Goal: Transaction & Acquisition: Purchase product/service

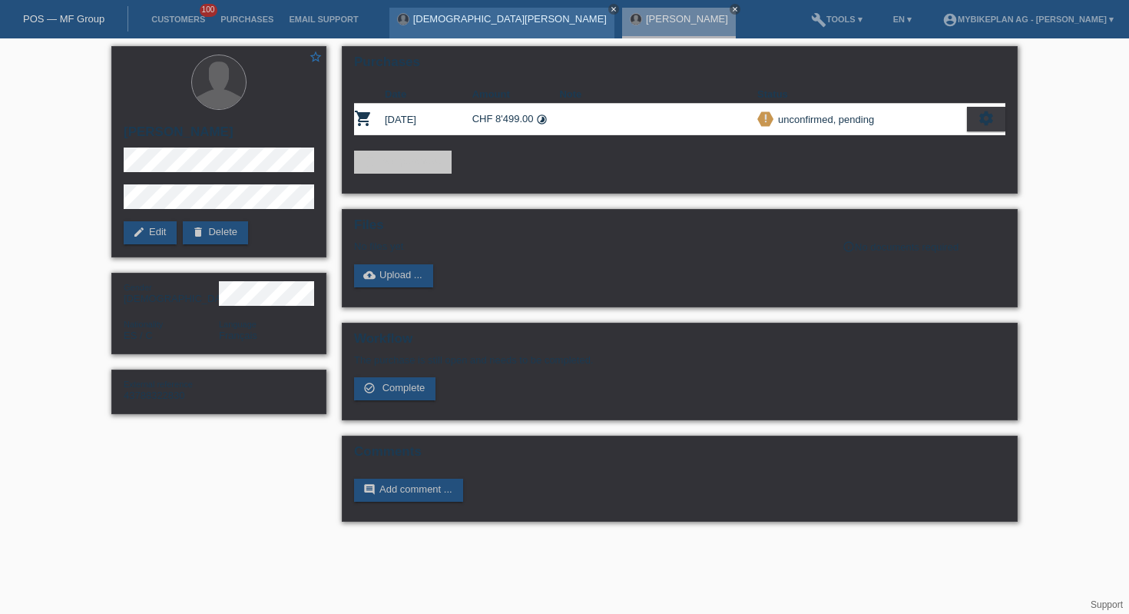
click at [610, 8] on icon "close" at bounding box center [614, 9] width 8 height 8
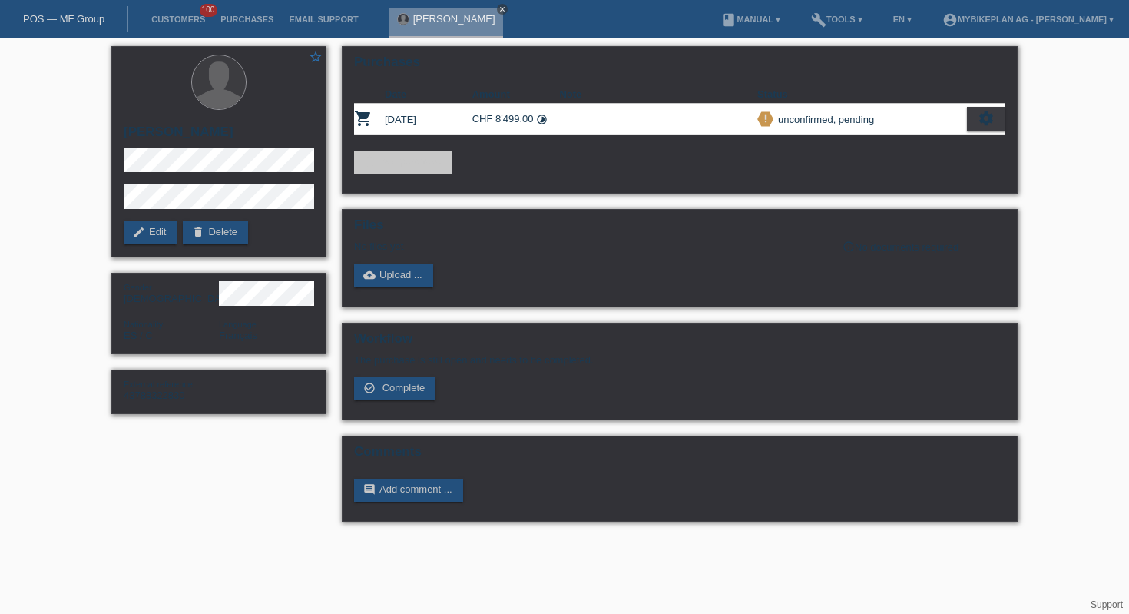
click at [498, 9] on icon "close" at bounding box center [502, 9] width 8 height 8
click at [96, 25] on div "POS — MF Group" at bounding box center [64, 18] width 128 height 25
click at [84, 17] on link "POS — MF Group" at bounding box center [63, 19] width 81 height 12
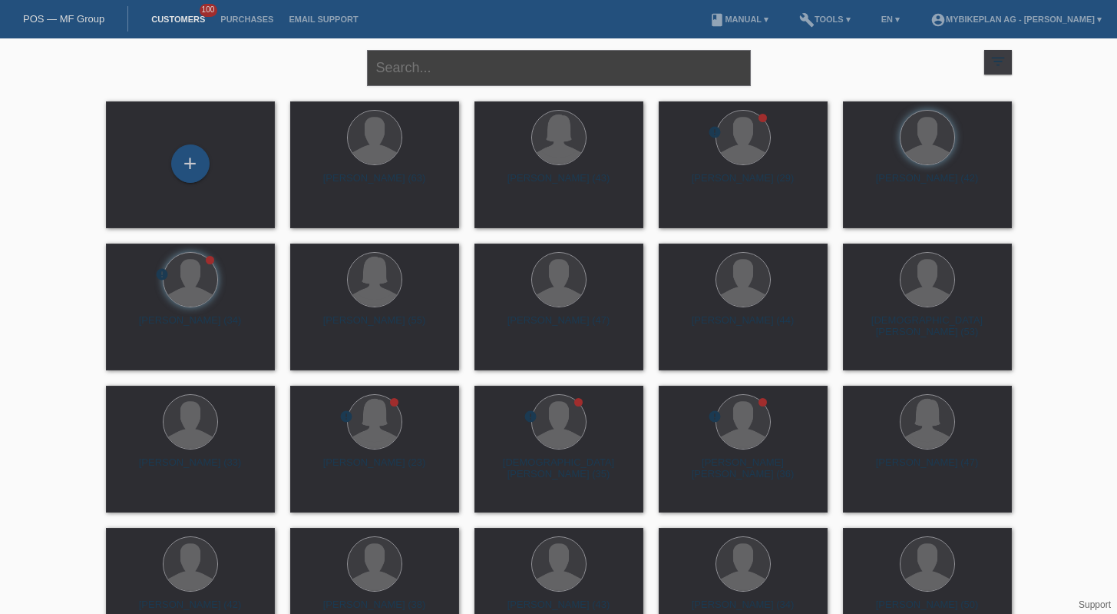
click at [471, 72] on input "text" at bounding box center [559, 68] width 384 height 36
paste input "[PERSON_NAME]"
type input "[PERSON_NAME]"
click at [200, 160] on div "+" at bounding box center [190, 163] width 38 height 38
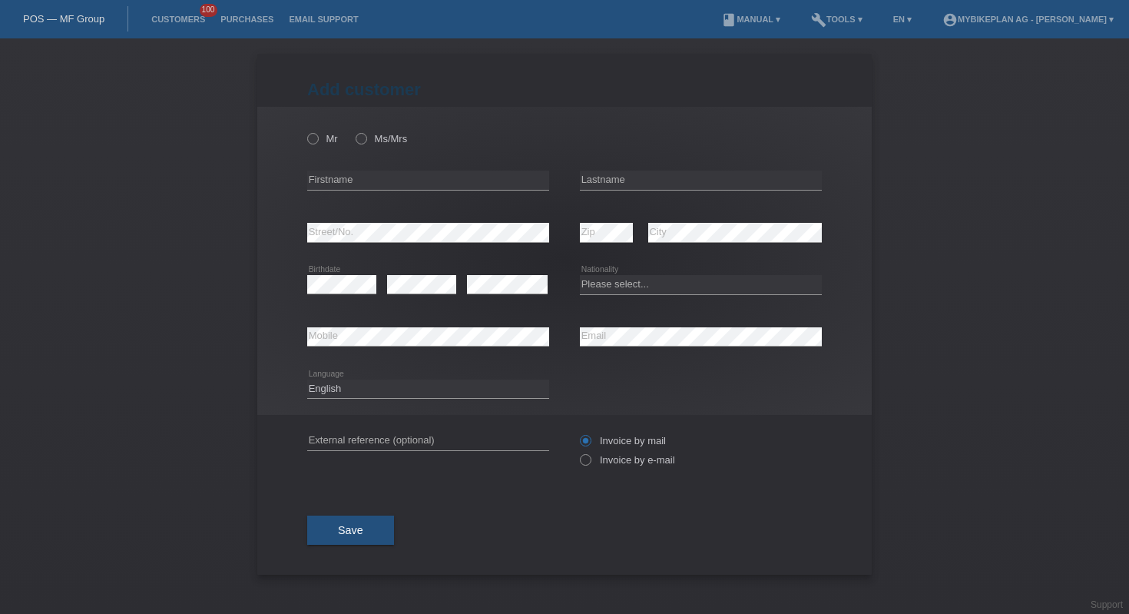
click at [377, 192] on div "error Firstname" at bounding box center [428, 180] width 242 height 52
click at [378, 184] on input "text" at bounding box center [428, 179] width 242 height 19
paste input "[PERSON_NAME]"
drag, startPoint x: 472, startPoint y: 180, endPoint x: 350, endPoint y: 172, distance: 122.3
click at [350, 172] on input "[PERSON_NAME]" at bounding box center [428, 179] width 242 height 19
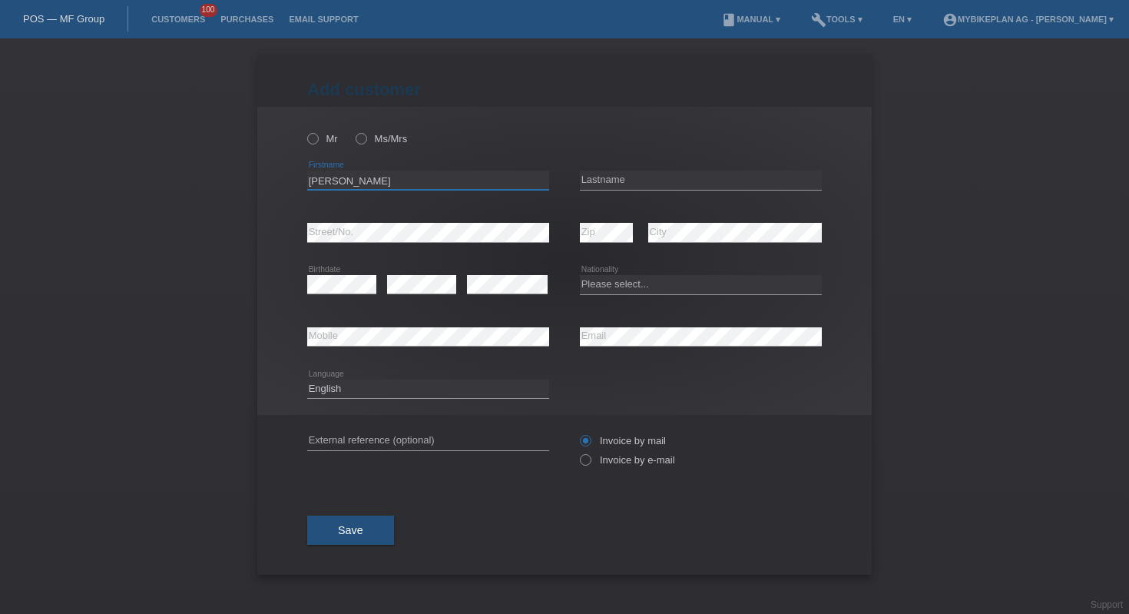
click at [403, 184] on input "[PERSON_NAME]" at bounding box center [428, 179] width 242 height 19
drag, startPoint x: 416, startPoint y: 184, endPoint x: 338, endPoint y: 180, distance: 78.4
click at [338, 180] on input "[PERSON_NAME]" at bounding box center [428, 179] width 242 height 19
type input "Marie"
click at [660, 182] on input "text" at bounding box center [701, 179] width 242 height 19
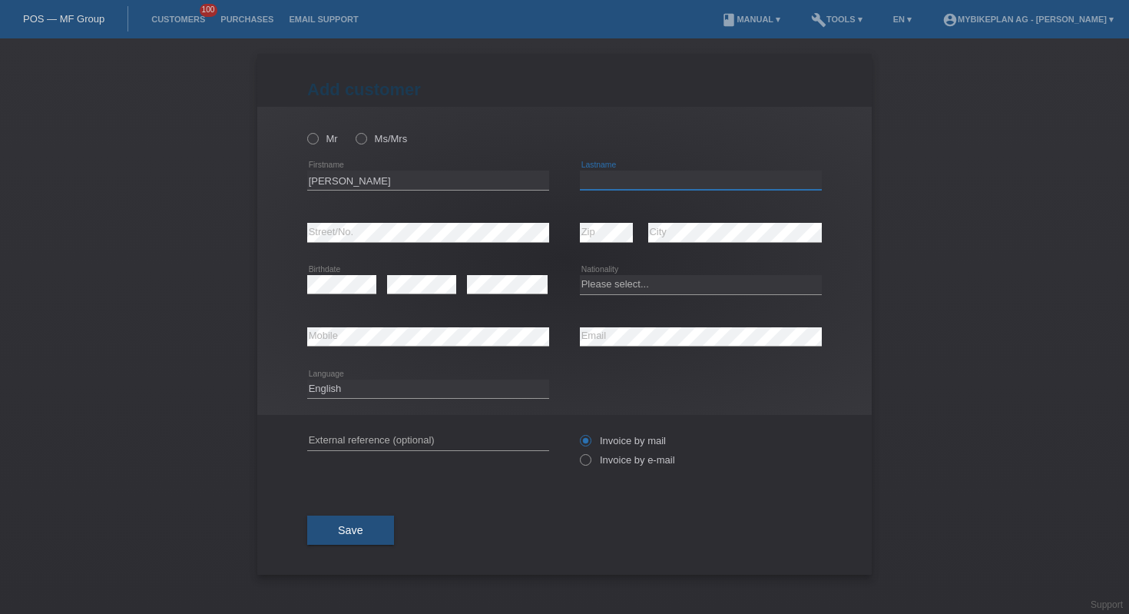
paste input "Veuthey Crettex"
type input "Veuthey Crettex"
click at [640, 286] on select "Please select... Switzerland Austria Germany Liechtenstein ------------ Afghani…" at bounding box center [701, 284] width 242 height 18
select select "CH"
click at [441, 346] on icon at bounding box center [428, 346] width 242 height 1
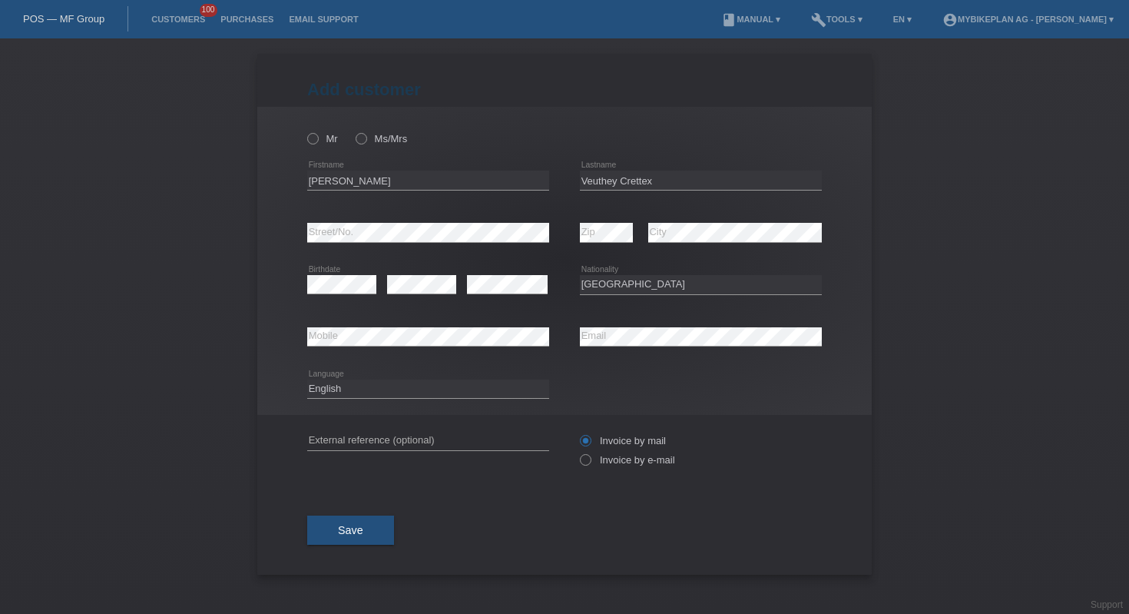
click at [441, 346] on icon at bounding box center [428, 346] width 242 height 1
click at [395, 440] on input "text" at bounding box center [428, 440] width 242 height 19
paste input "43786492222"
type input "43786492222"
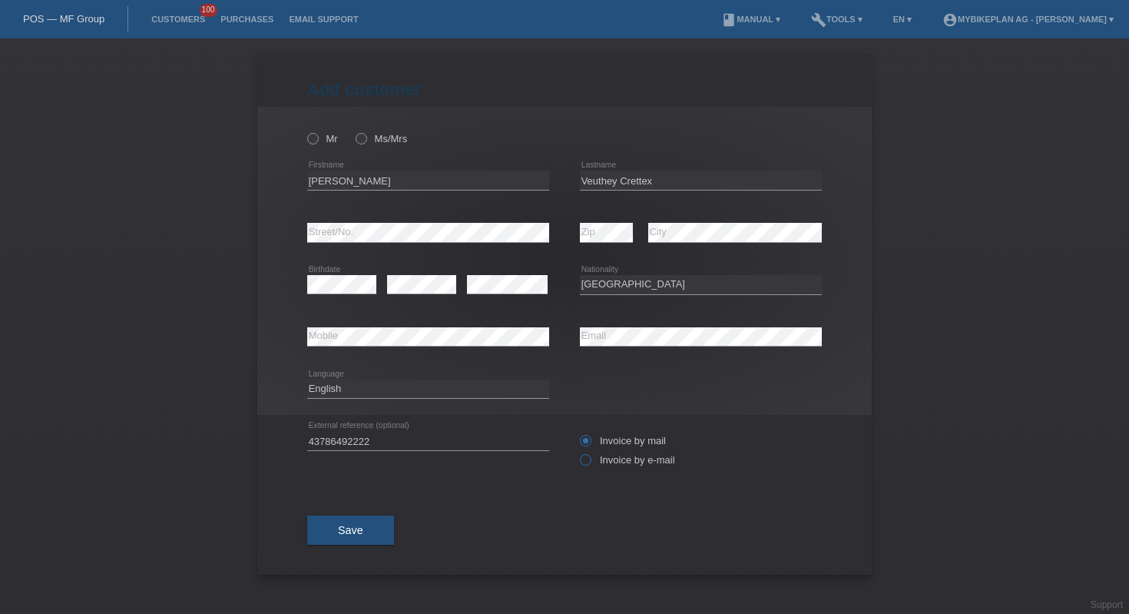
click at [577, 452] on icon at bounding box center [577, 452] width 0 height 0
click at [584, 464] on input "Invoice by e-mail" at bounding box center [585, 463] width 10 height 19
radio input "true"
click at [375, 141] on label "Ms/Mrs" at bounding box center [381, 139] width 51 height 12
click at [366, 141] on input "Ms/Mrs" at bounding box center [361, 138] width 10 height 10
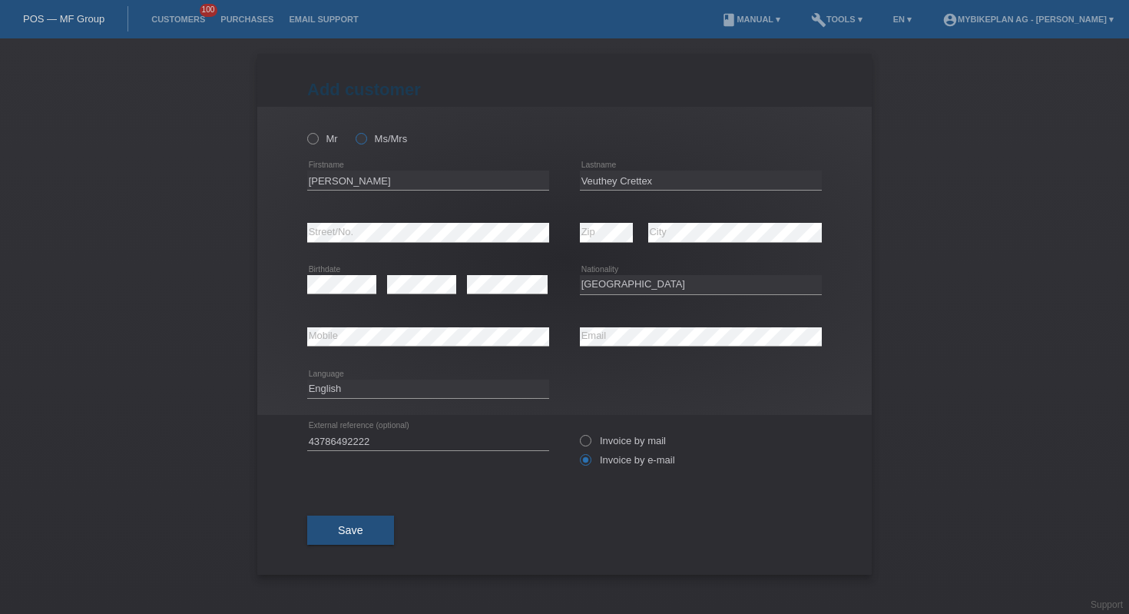
radio input "true"
click at [361, 532] on span "Save" at bounding box center [350, 530] width 25 height 12
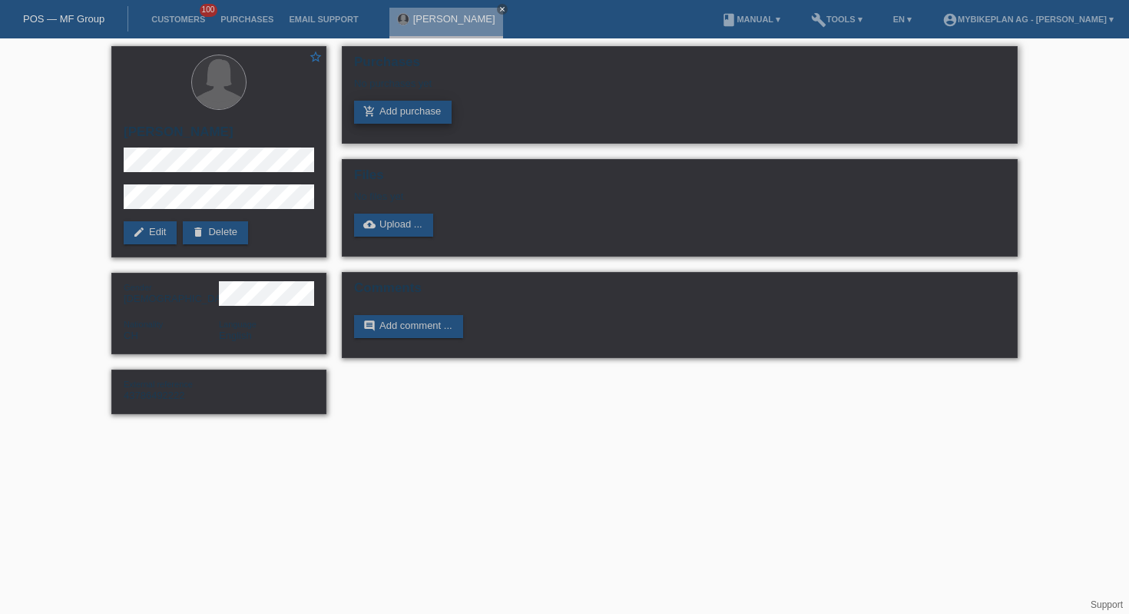
click at [408, 117] on link "add_shopping_cart Add purchase" at bounding box center [403, 112] width 98 height 23
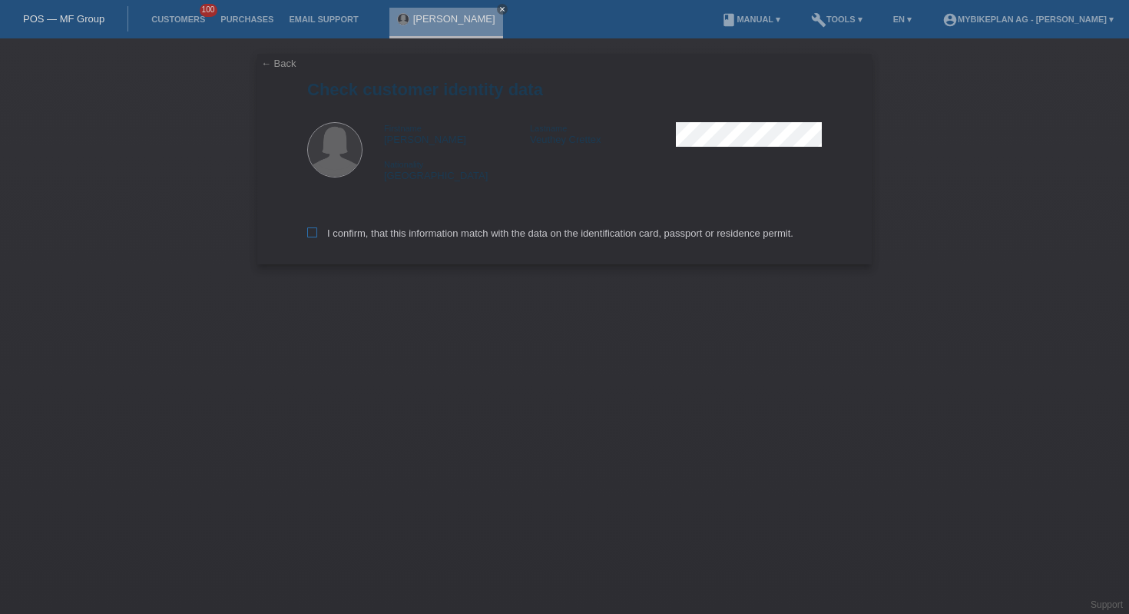
click at [325, 235] on label "I confirm, that this information match with the data on the identification card…" at bounding box center [550, 233] width 486 height 12
click at [317, 235] on input "I confirm, that this information match with the data on the identification card…" at bounding box center [312, 232] width 10 height 10
checkbox input "true"
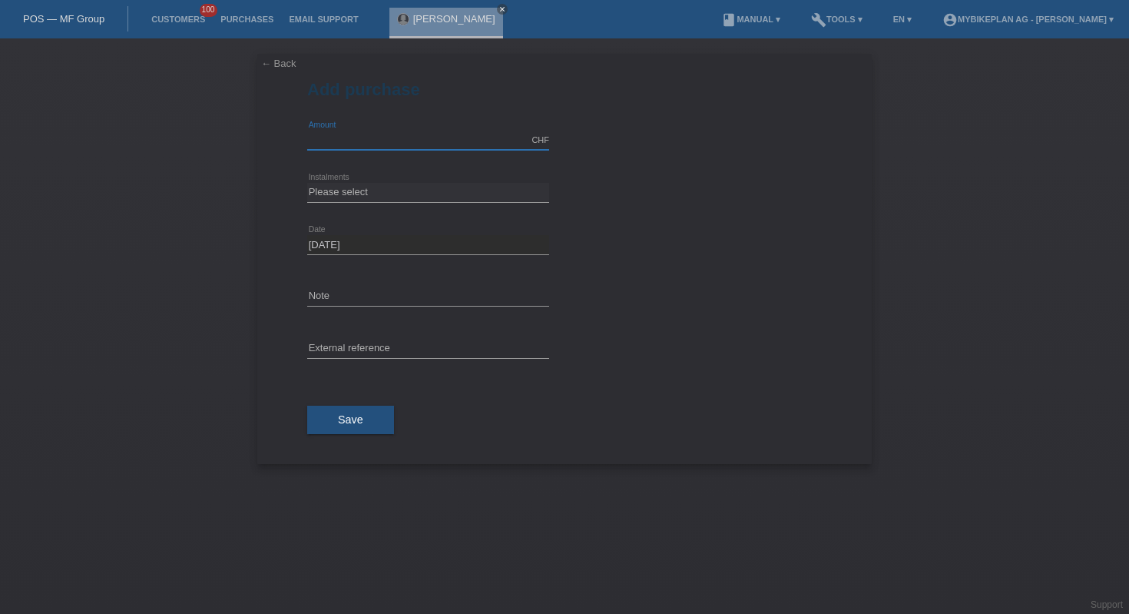
click at [458, 143] on input "text" at bounding box center [428, 140] width 242 height 19
type input "3"
type input "1599.00"
click at [447, 191] on select "Please select 6 instalments 12 instalments 18 instalments 24 instalments 36 ins…" at bounding box center [428, 192] width 242 height 18
select select "486"
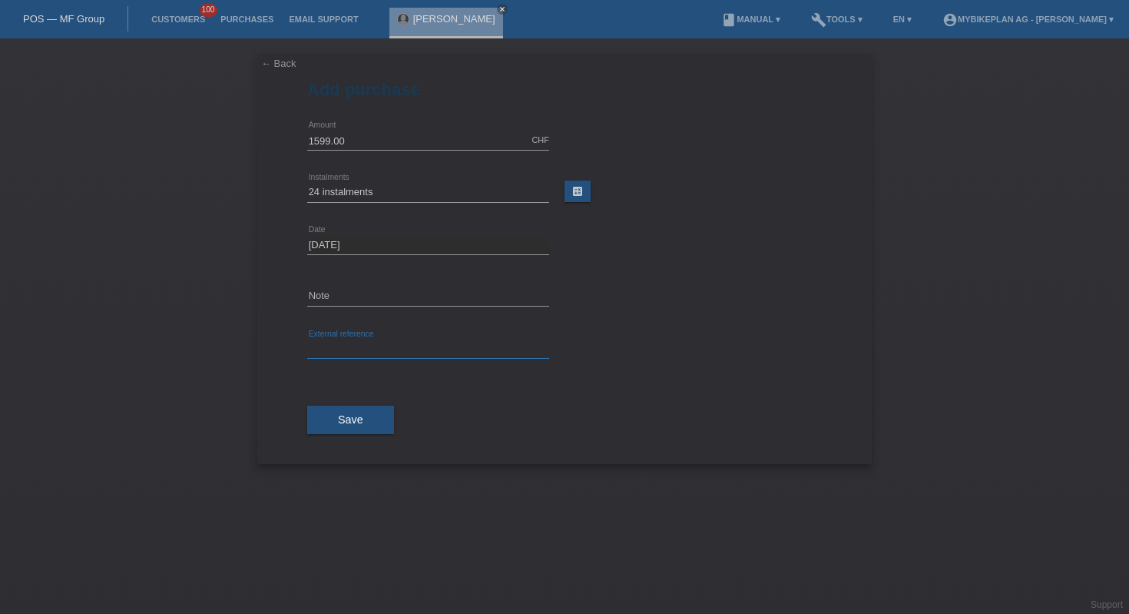
click at [400, 343] on input "text" at bounding box center [428, 348] width 242 height 19
click at [442, 341] on input "text" at bounding box center [428, 348] width 242 height 19
paste input "43786492222"
type input "43786492222"
click at [356, 422] on span "Save" at bounding box center [350, 419] width 25 height 12
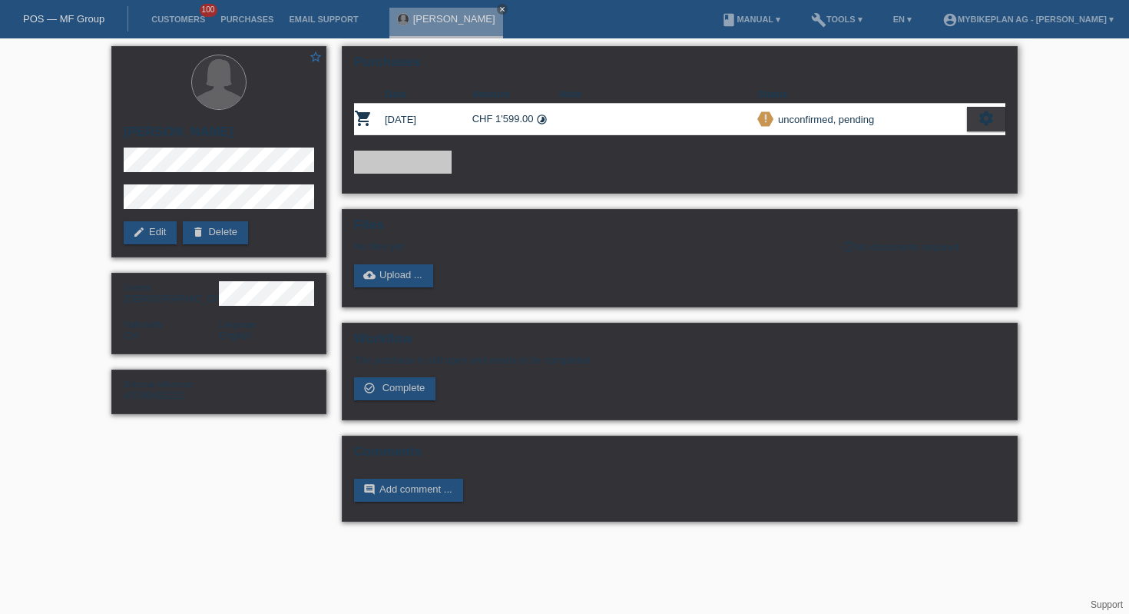
click at [982, 116] on icon "settings" at bounding box center [986, 118] width 17 height 17
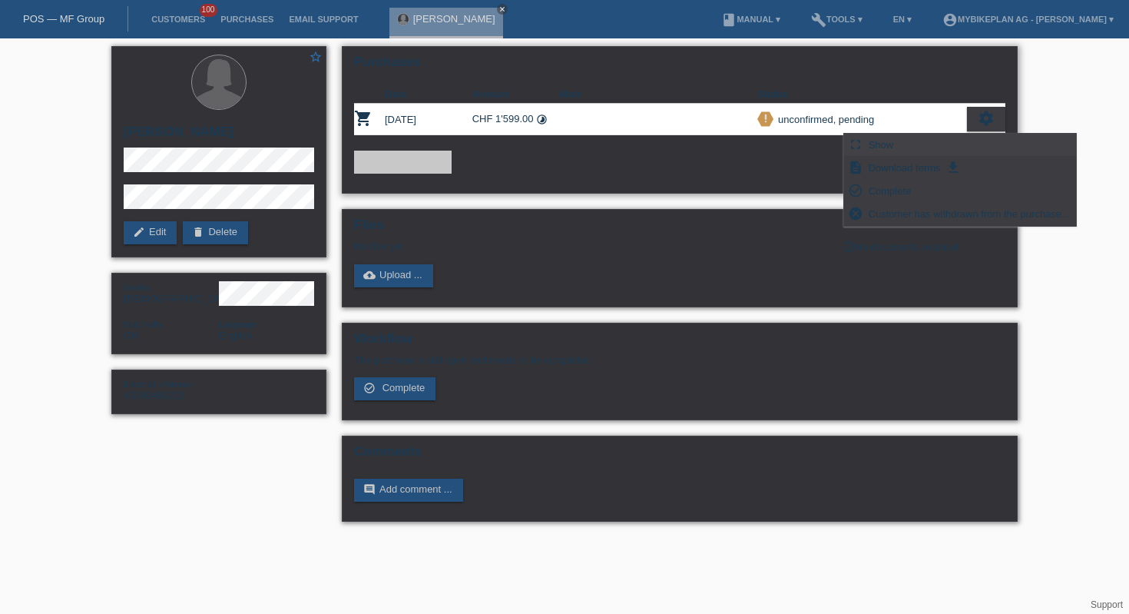
click at [862, 134] on div "fullscreen Show" at bounding box center [960, 145] width 232 height 23
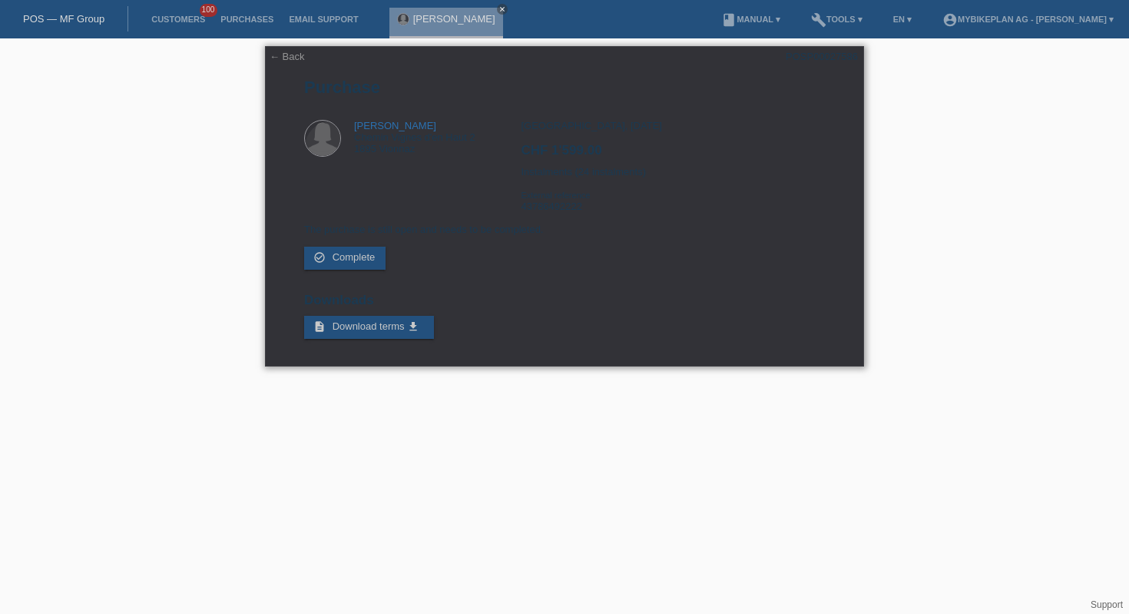
click at [807, 54] on div "POSP00027586" at bounding box center [822, 57] width 72 height 12
copy div "POSP00027586"
click at [286, 60] on link "← Back" at bounding box center [287, 57] width 35 height 12
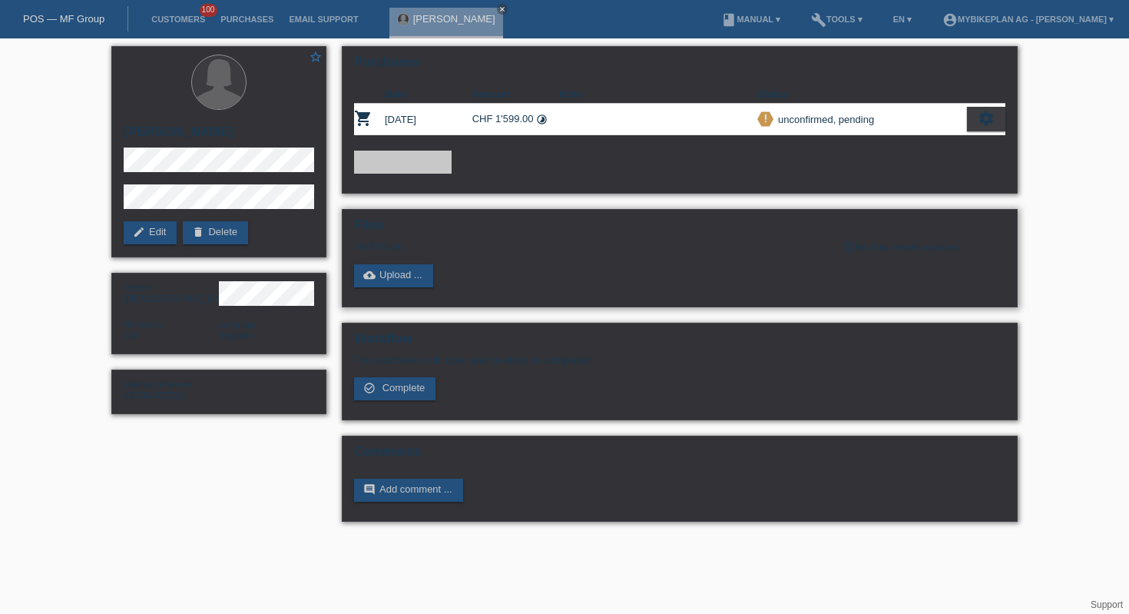
click at [918, 240] on h2 "Files" at bounding box center [679, 228] width 651 height 23
